Goal: Task Accomplishment & Management: Manage account settings

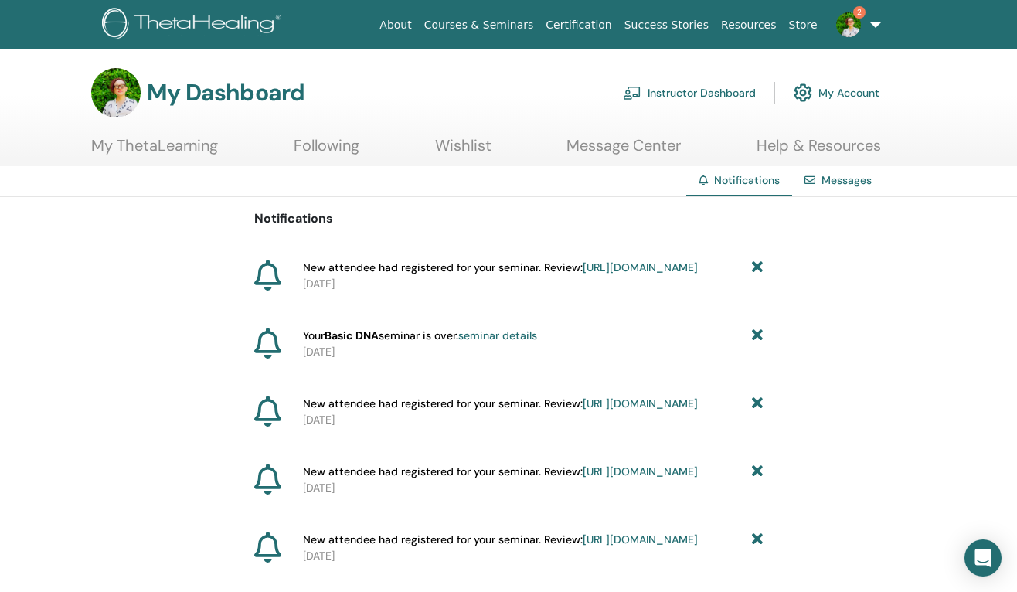
click at [583, 274] on link "https://member.thetahealing.com/instructor/seminar/374736/attendees" at bounding box center [640, 267] width 115 height 14
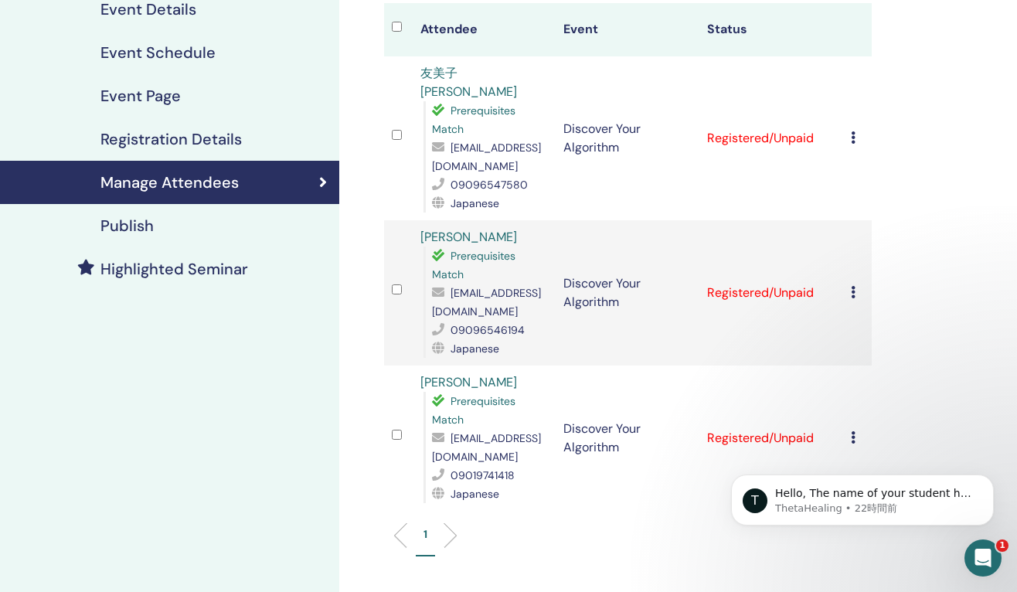
scroll to position [206, 0]
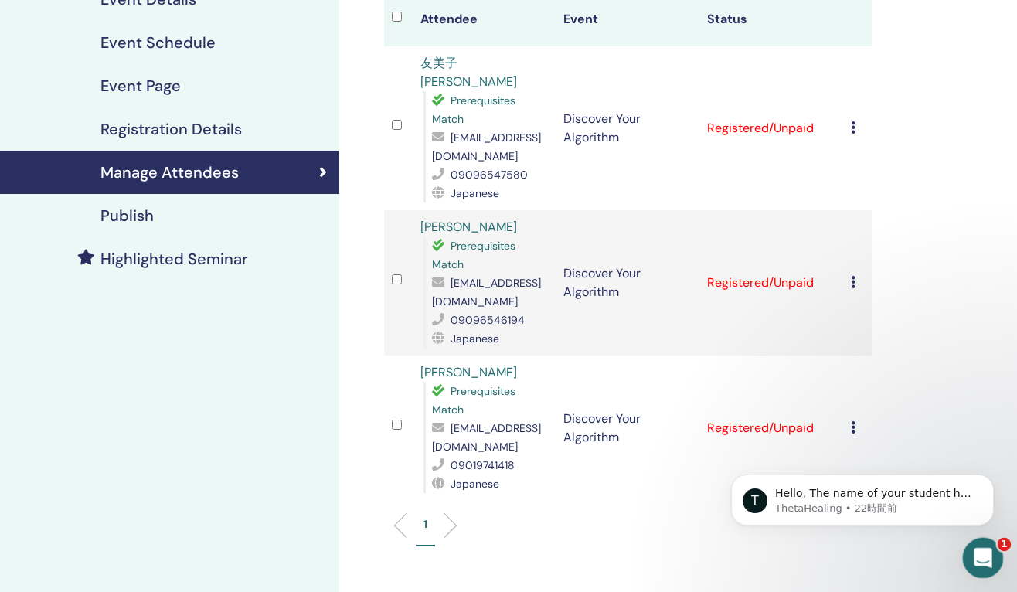
click at [983, 558] on icon "Intercom Messengerを開く" at bounding box center [980, 555] width 25 height 25
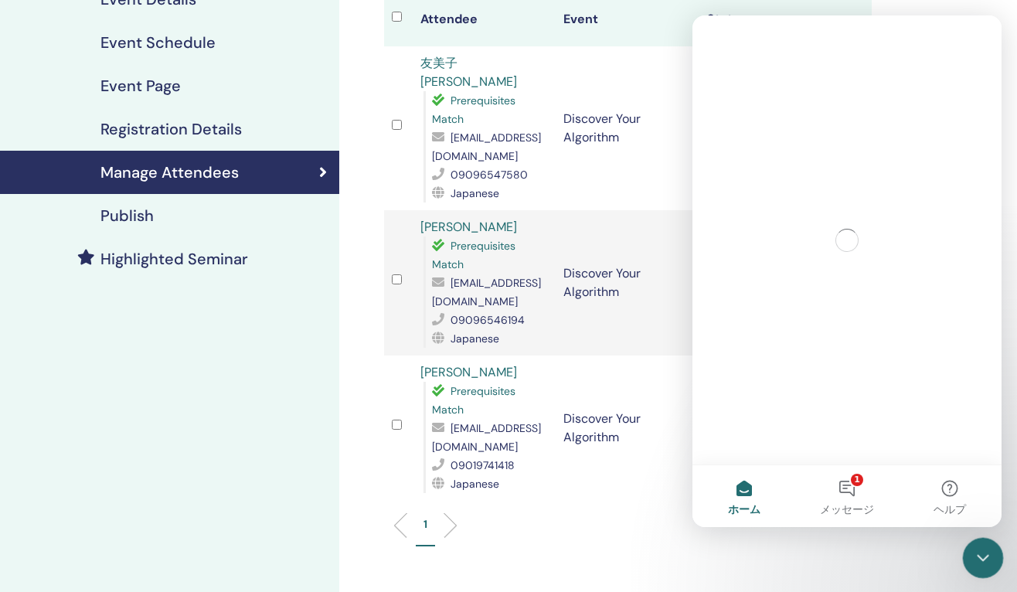
scroll to position [0, 0]
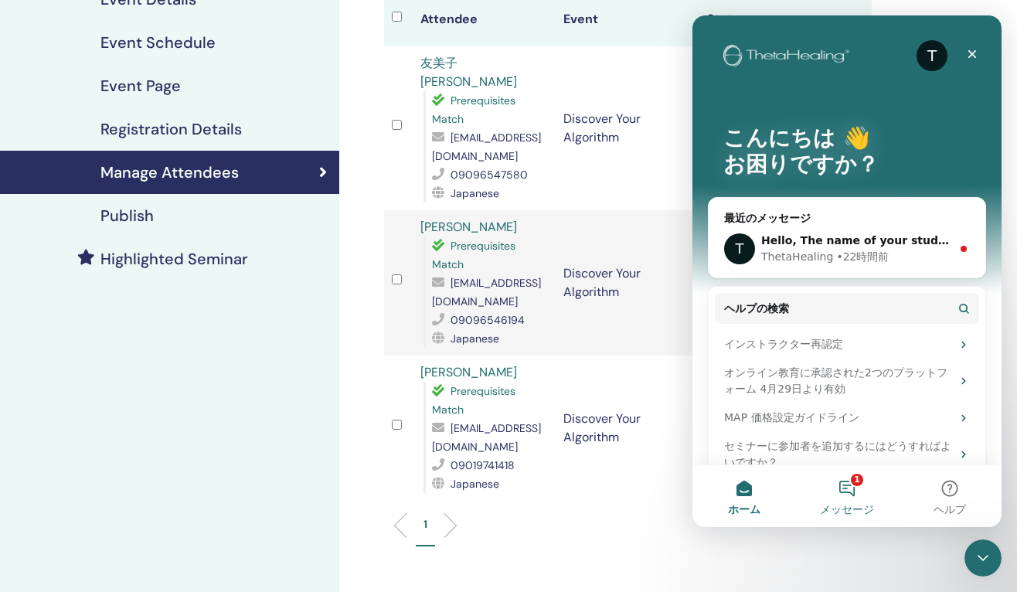
click at [844, 501] on button "1 メッセージ" at bounding box center [846, 496] width 103 height 62
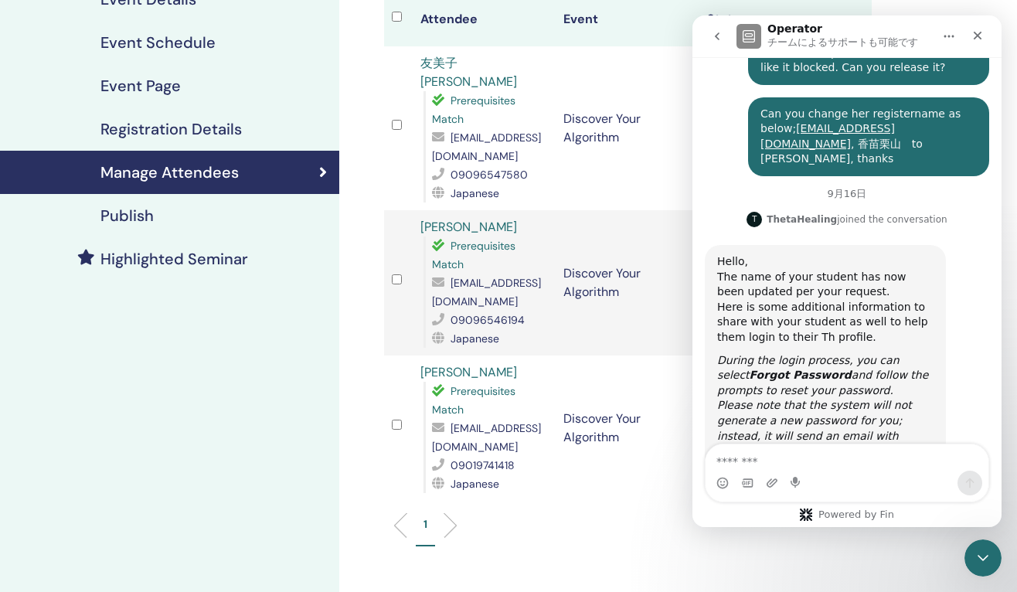
scroll to position [1232, 0]
click at [558, 152] on td "Discover Your Algorithm" at bounding box center [628, 128] width 144 height 164
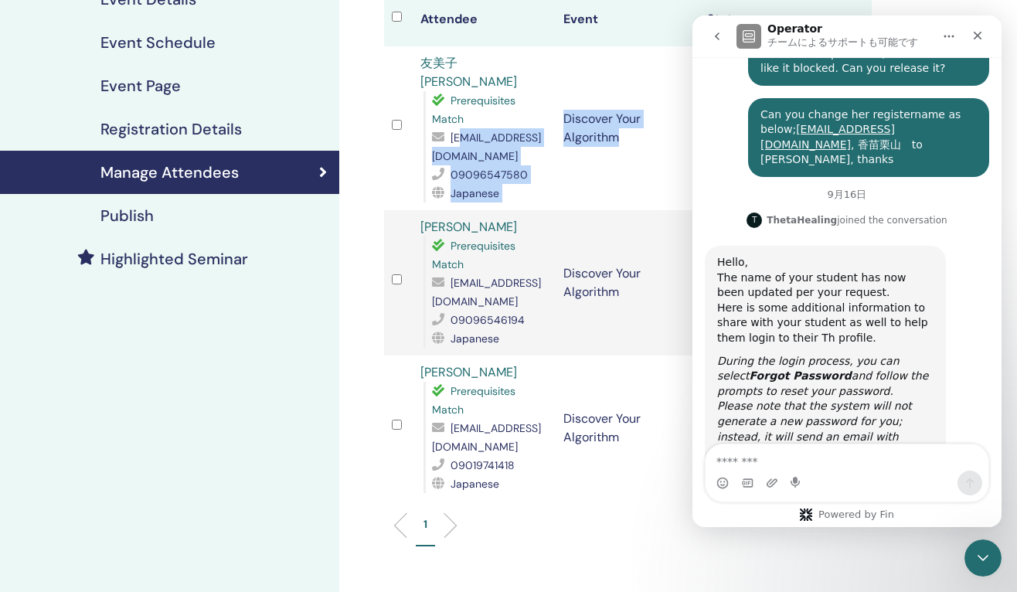
drag, startPoint x: 557, startPoint y: 143, endPoint x: 445, endPoint y: 144, distance: 112.0
click at [446, 143] on tr "友美子 岡本 Prerequisites Match [EMAIL_ADDRESS][DOMAIN_NAME] 09096547580 Japanese Di…" at bounding box center [628, 128] width 488 height 164
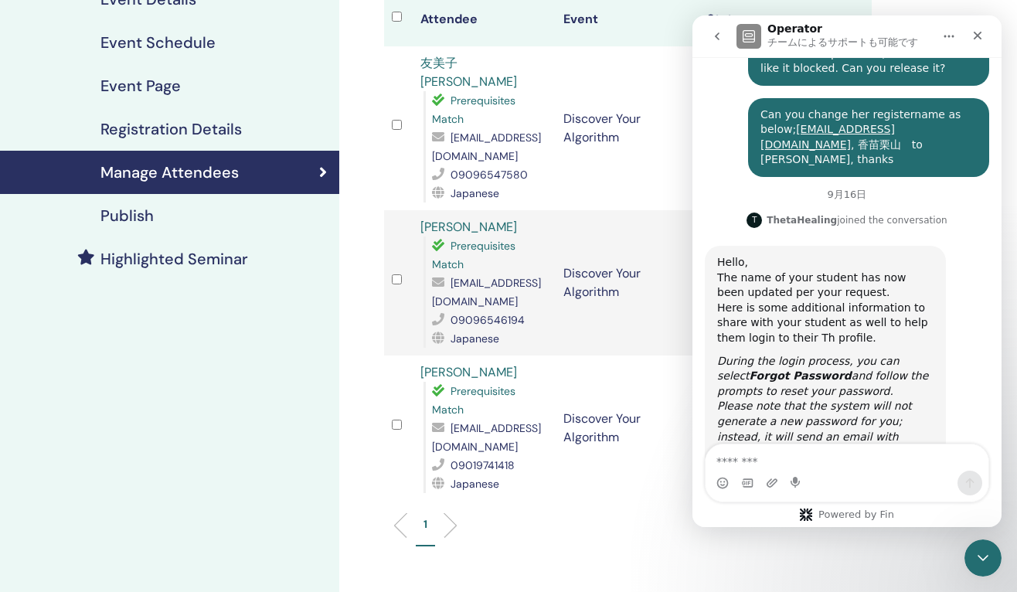
click at [424, 141] on div "Prerequisites Match [EMAIL_ADDRESS][DOMAIN_NAME] 09096547580 Japanese" at bounding box center [485, 146] width 125 height 111
drag, startPoint x: 429, startPoint y: 141, endPoint x: 553, endPoint y: 136, distance: 124.5
click at [553, 136] on td "友美子 岡本 Prerequisites Match [EMAIL_ADDRESS][DOMAIN_NAME] 09096547580 Japanese" at bounding box center [485, 128] width 144 height 164
copy span "[EMAIL_ADDRESS][DOMAIN_NAME]"
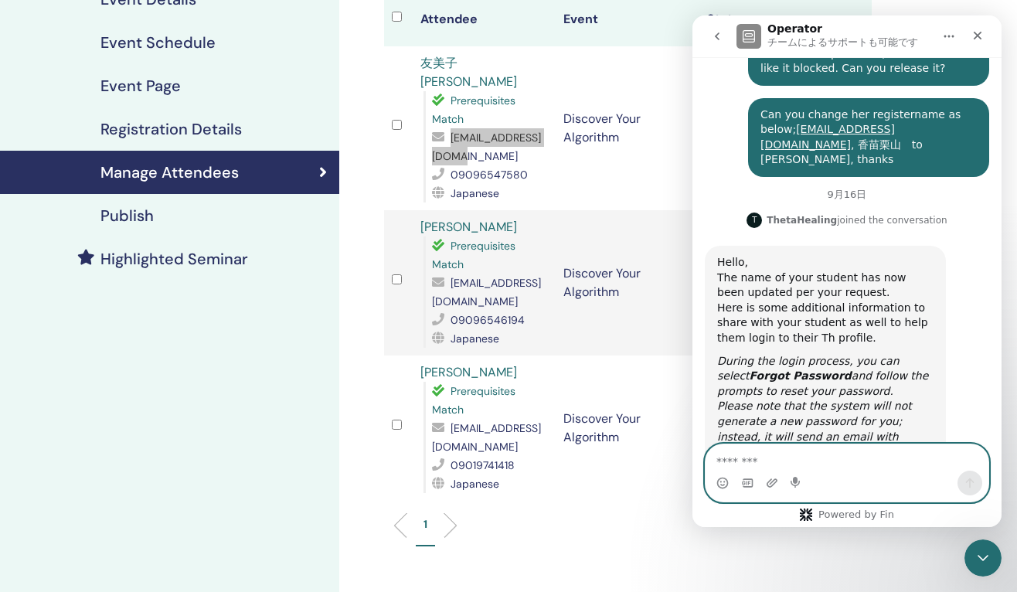
click at [832, 460] on textarea "メッセージ..." at bounding box center [846, 457] width 283 height 26
click at [817, 463] on textarea "メッセージ..." at bounding box center [846, 457] width 283 height 26
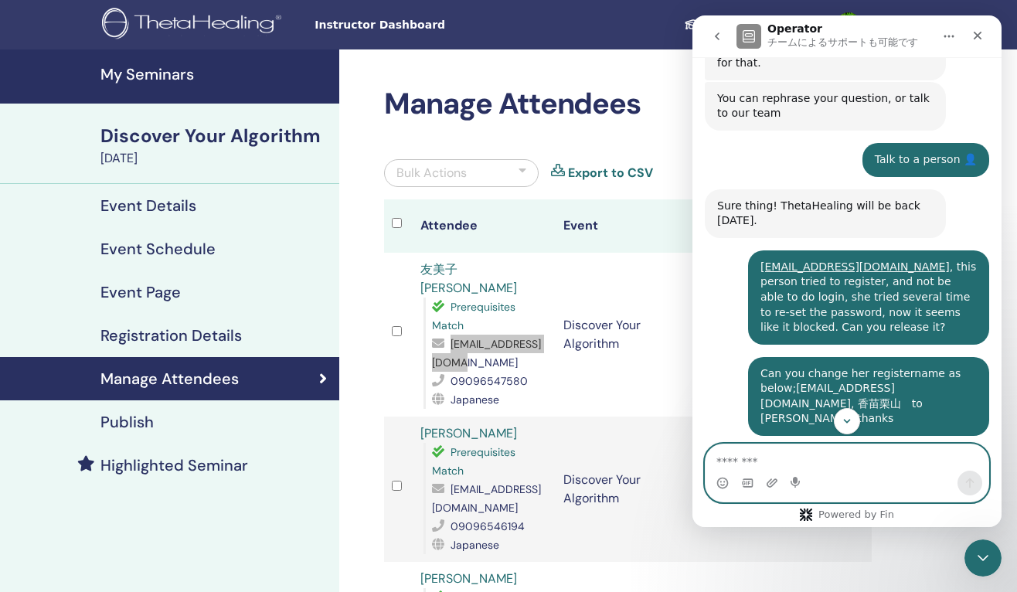
scroll to position [971, 0]
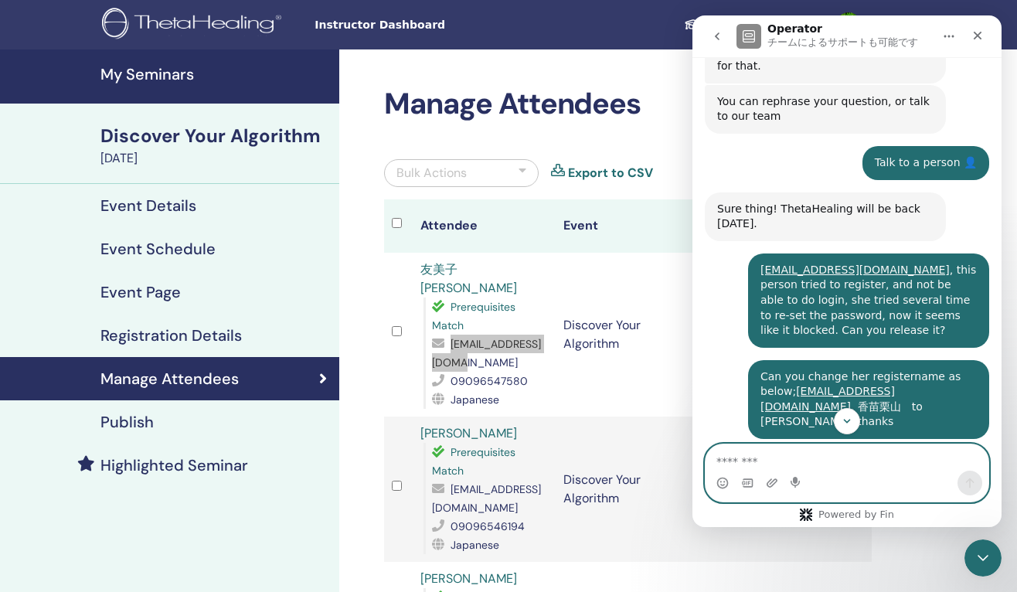
click at [827, 460] on textarea "メッセージ..." at bounding box center [846, 457] width 283 height 26
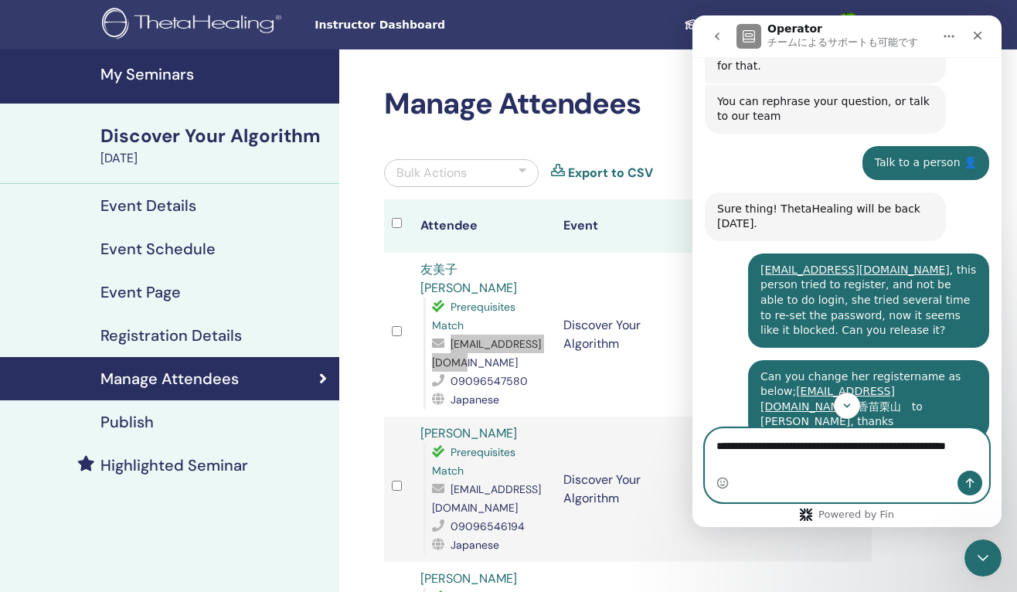
paste textarea "**********"
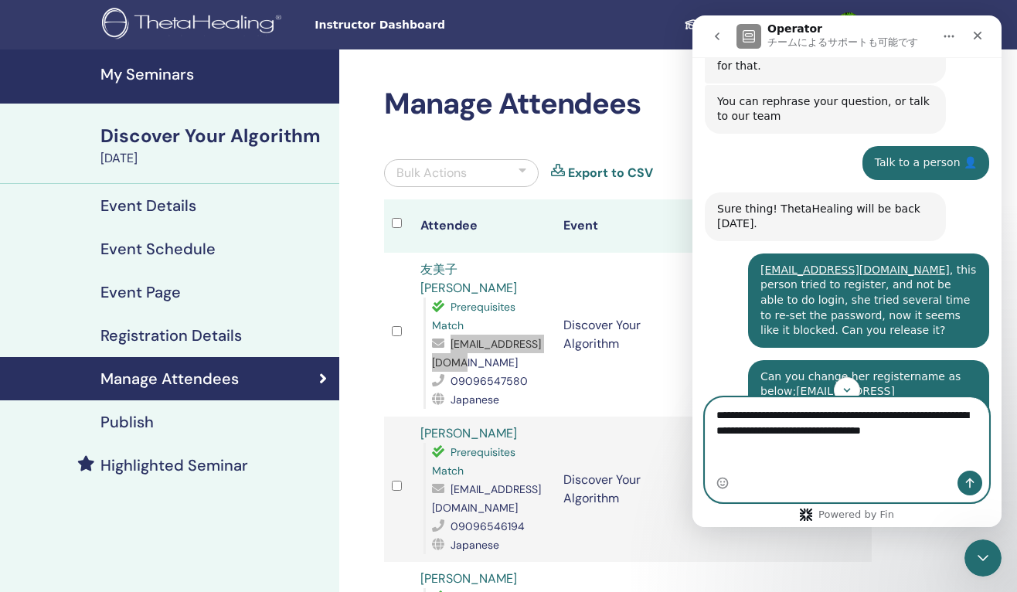
type textarea "**********"
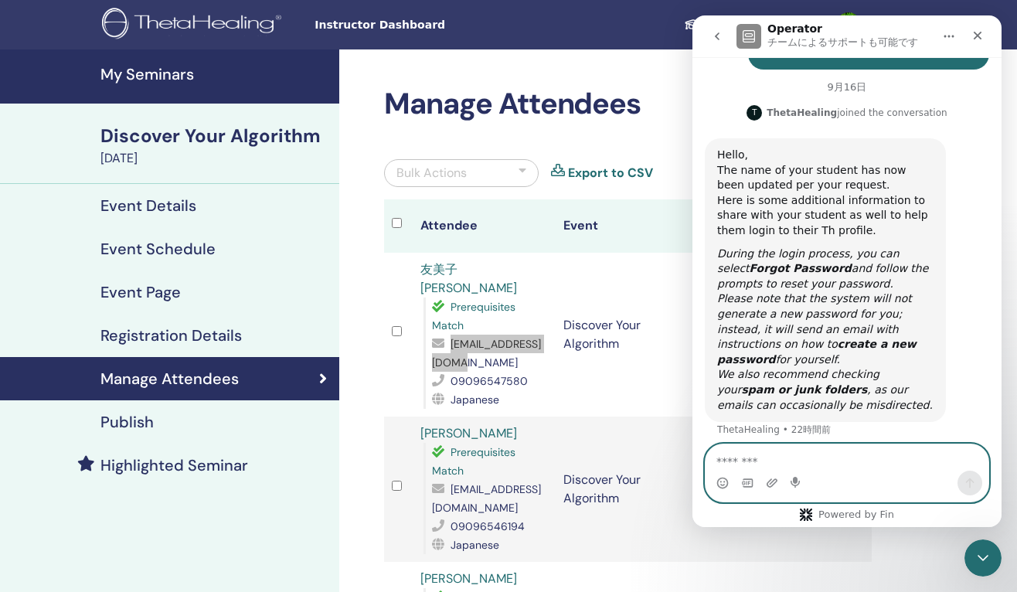
scroll to position [1344, 0]
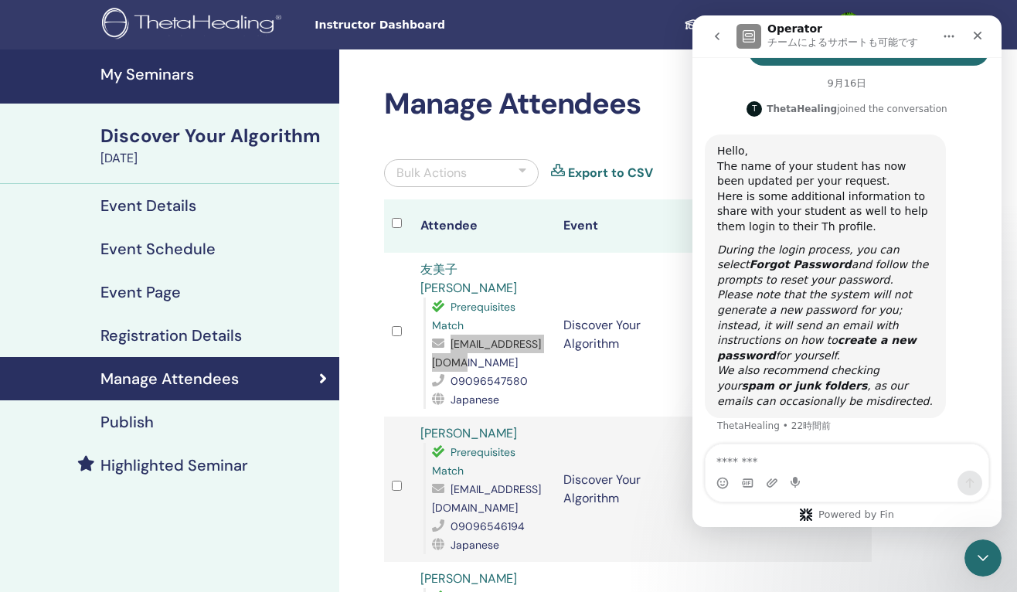
click at [722, 38] on icon "go back" at bounding box center [717, 36] width 12 height 12
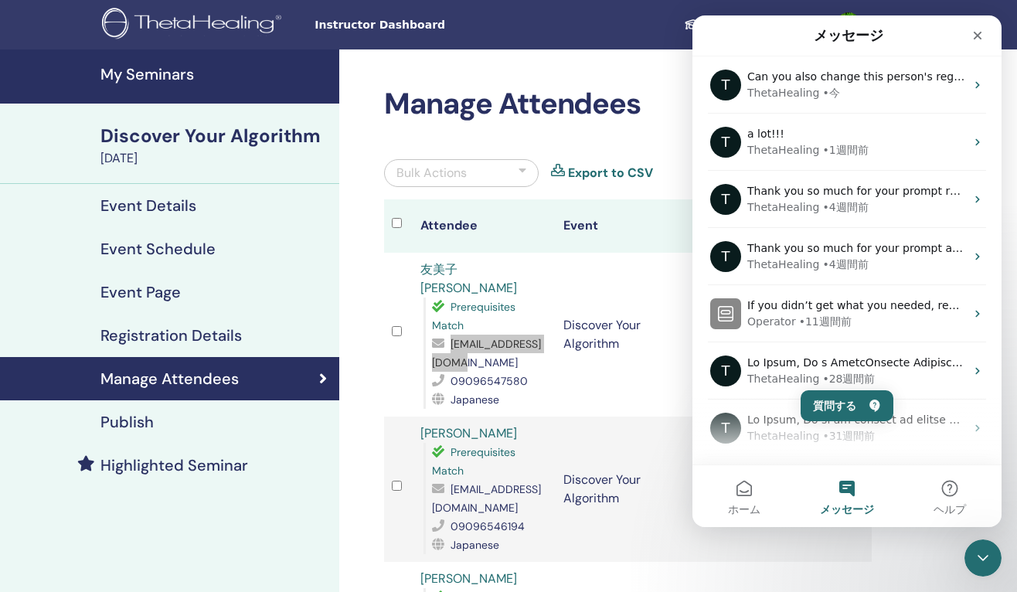
scroll to position [0, 0]
click at [984, 36] on div "クローズ" at bounding box center [978, 36] width 28 height 28
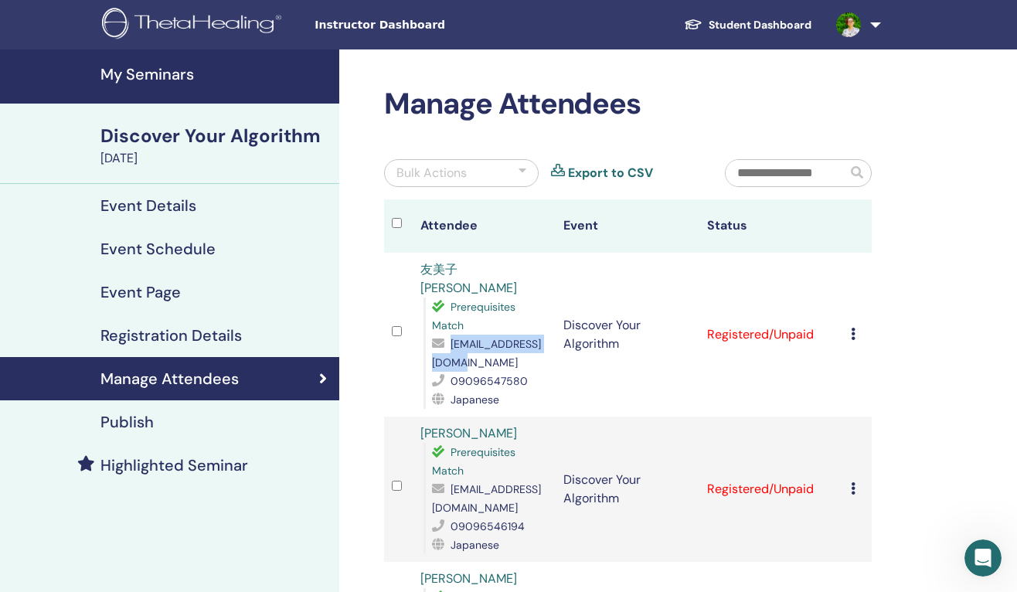
click at [215, 389] on link "Manage Attendees" at bounding box center [169, 378] width 339 height 43
click at [262, 138] on div "Discover Your Algorithm" at bounding box center [214, 136] width 229 height 26
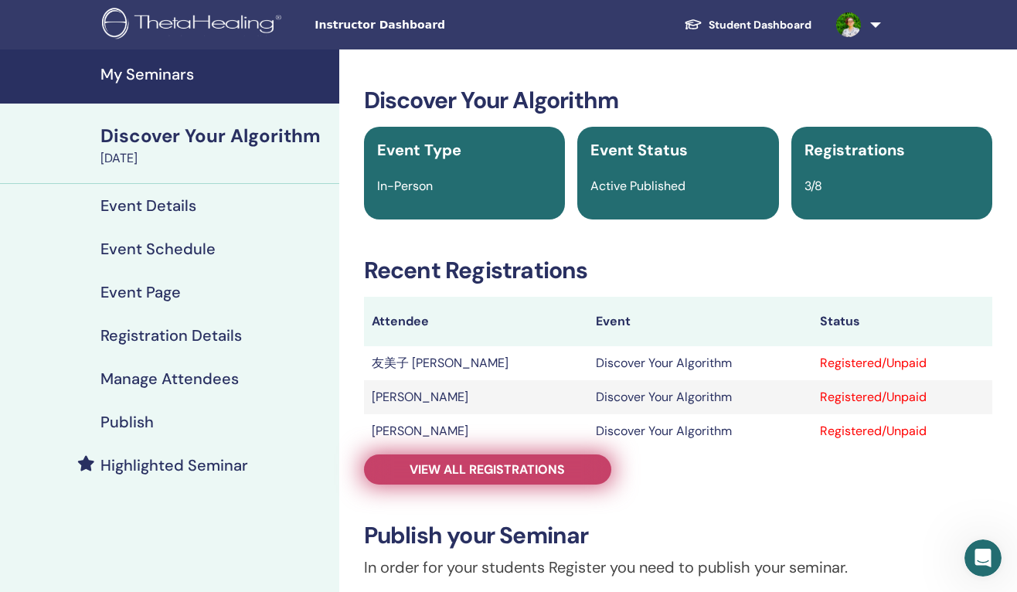
click at [443, 471] on span "View all registrations" at bounding box center [487, 469] width 155 height 16
